Goal: Task Accomplishment & Management: Use online tool/utility

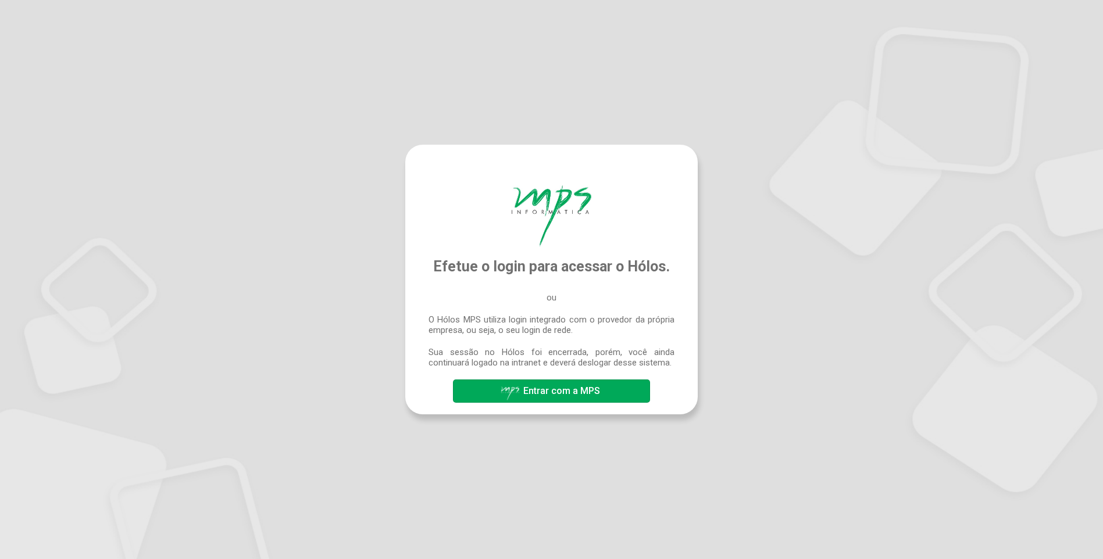
click at [568, 394] on span "Entrar com a MPS" at bounding box center [561, 390] width 77 height 11
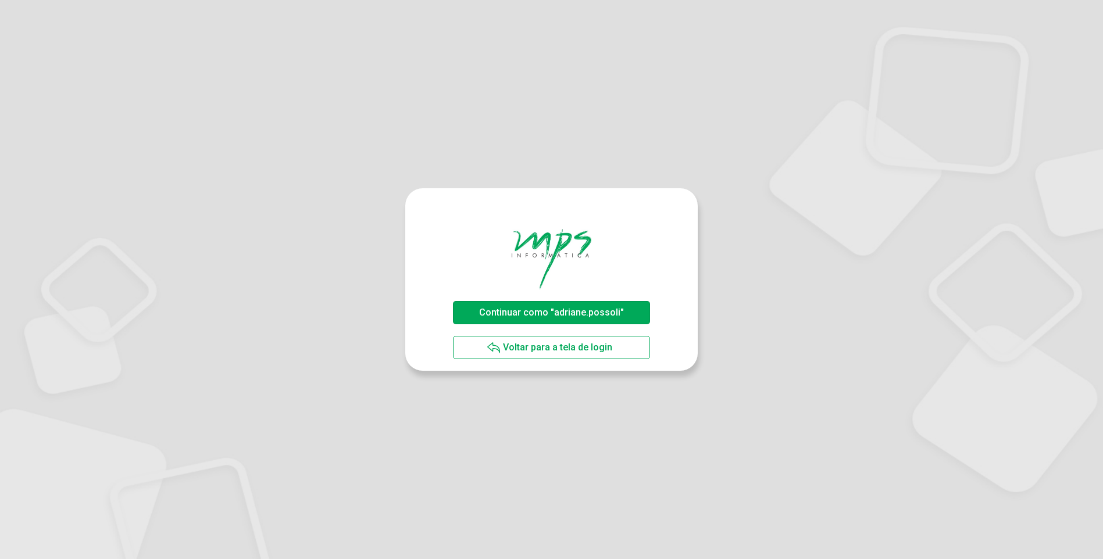
click at [539, 314] on span "Continuar como "adriane.possoli"" at bounding box center [551, 312] width 145 height 11
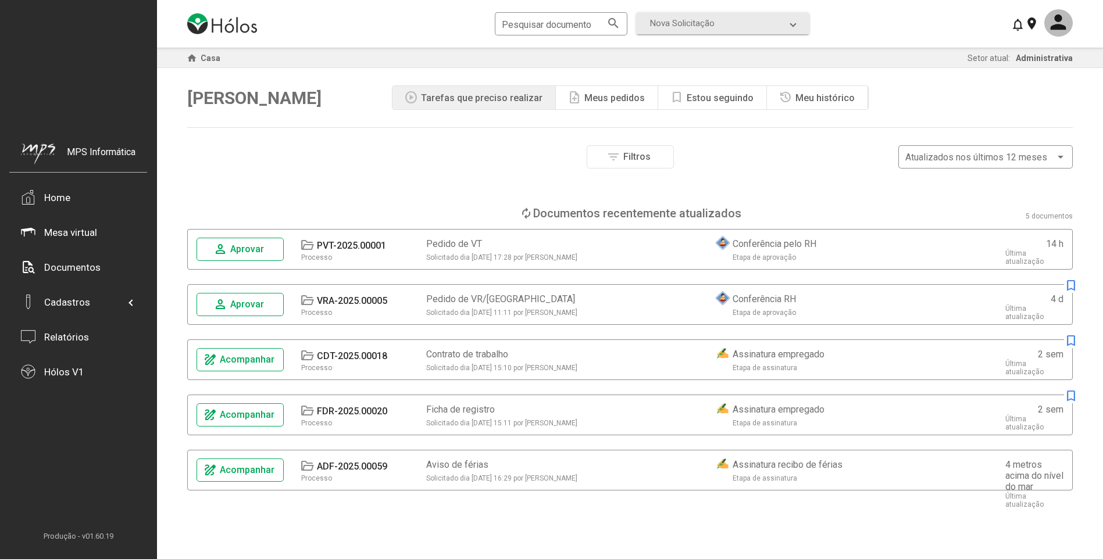
click at [269, 250] on button "person Aprovar" at bounding box center [239, 249] width 87 height 23
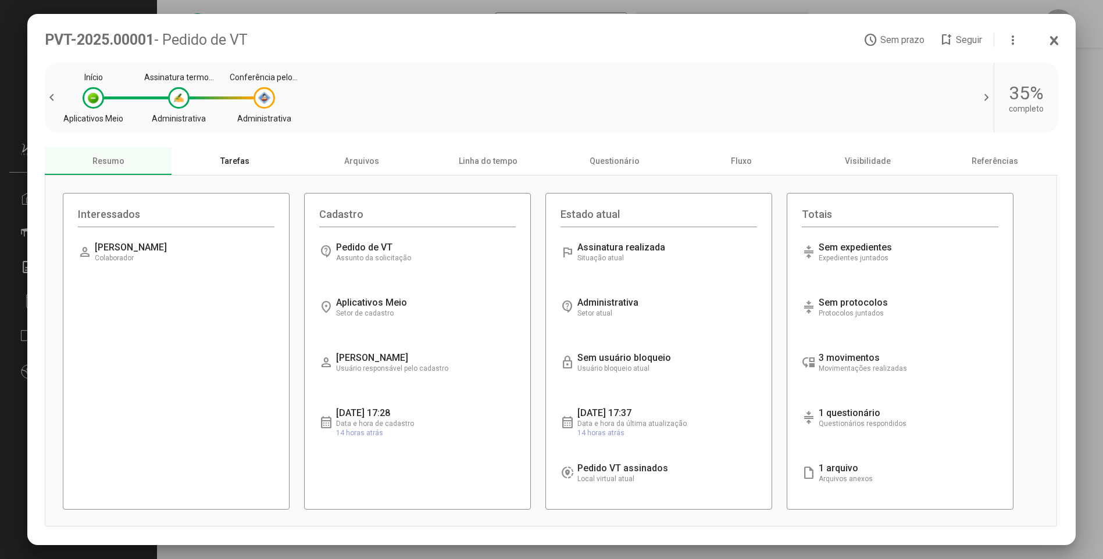
click at [246, 160] on font "Tarefas" at bounding box center [234, 160] width 29 height 9
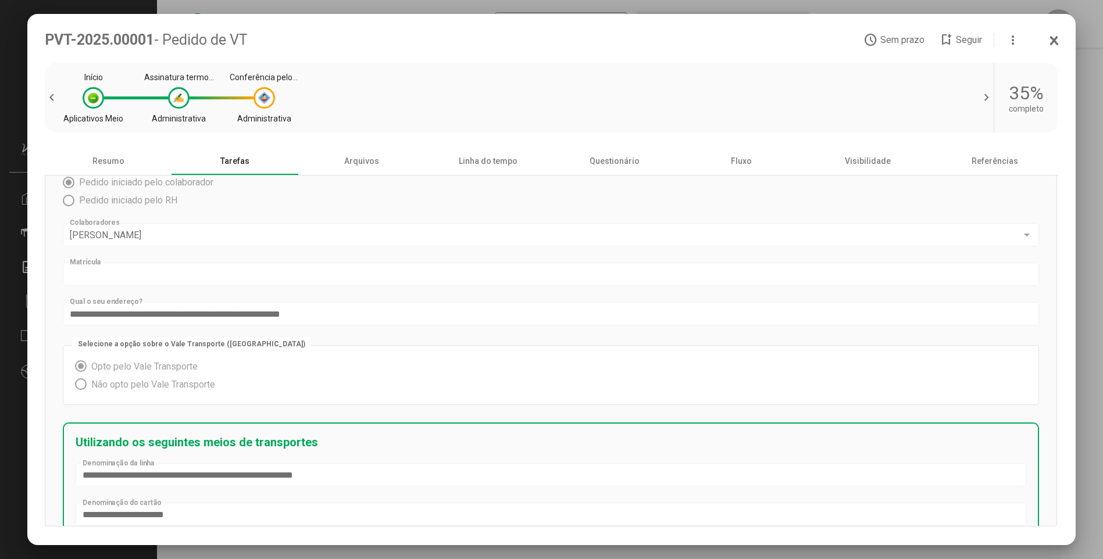
scroll to position [359, 0]
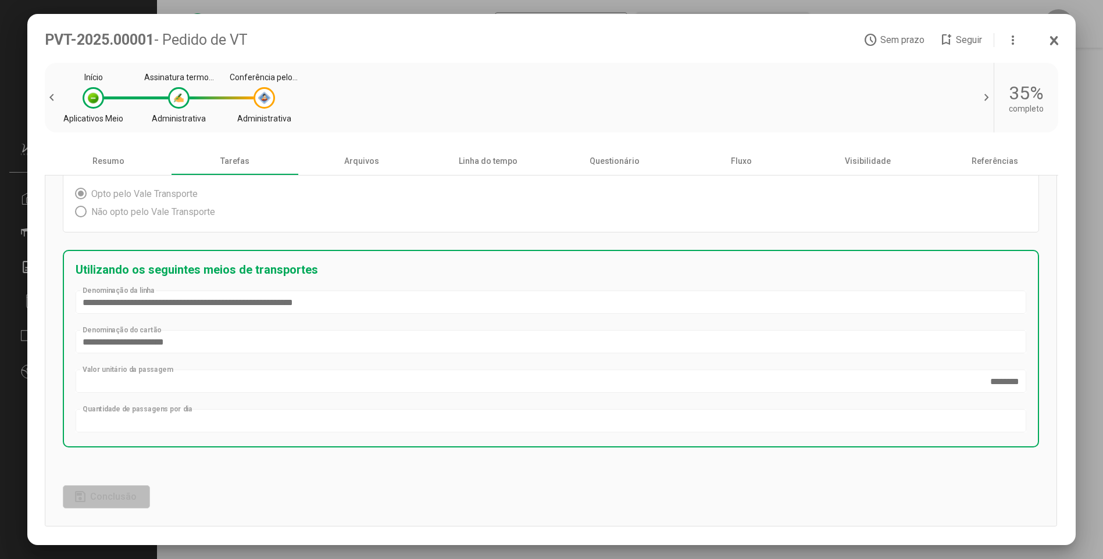
click at [1054, 38] on icon at bounding box center [1053, 41] width 9 height 12
